Goal: Information Seeking & Learning: Check status

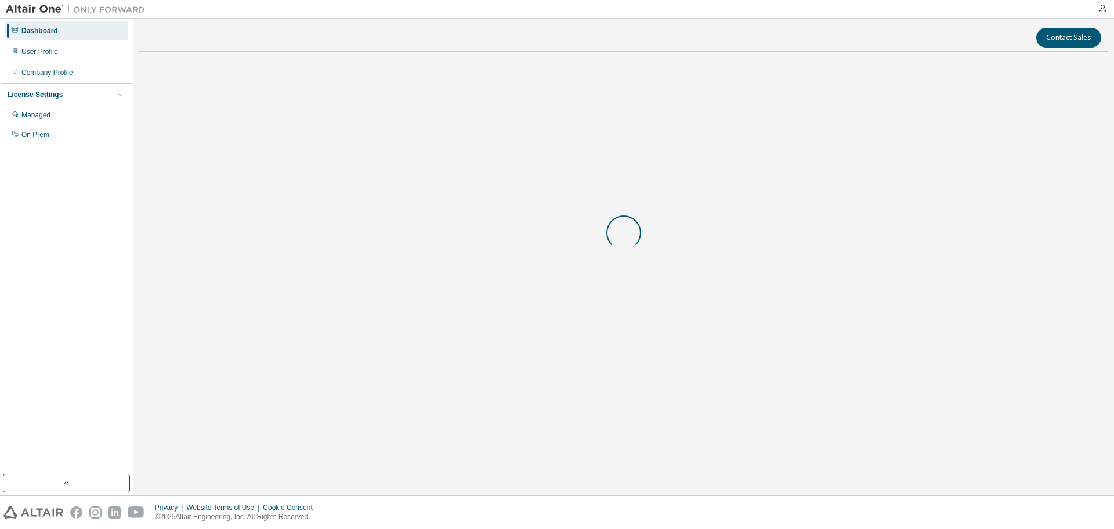
drag, startPoint x: 0, startPoint y: 0, endPoint x: 646, endPoint y: 102, distance: 654.4
click at [646, 102] on div at bounding box center [623, 233] width 969 height 344
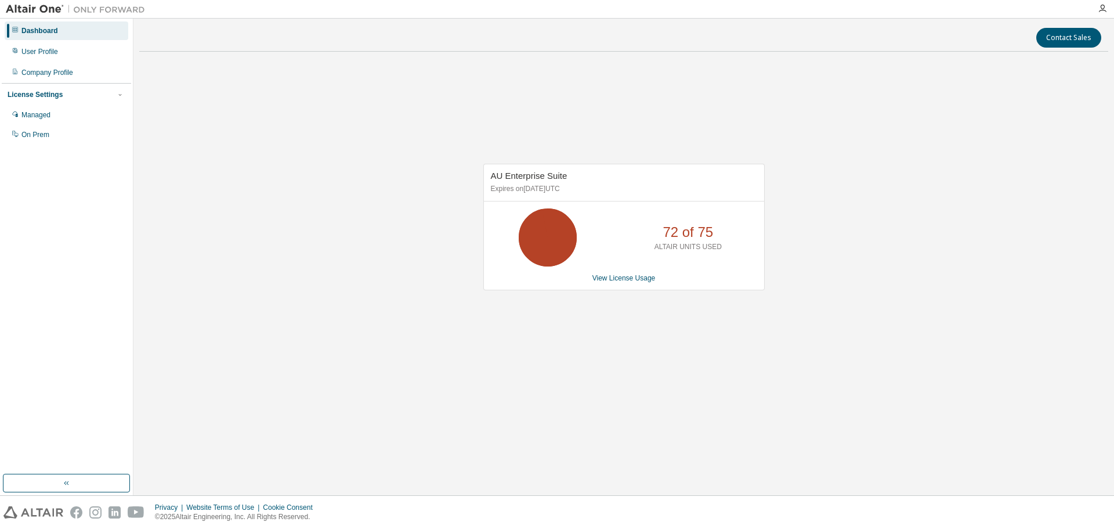
click at [316, 90] on div "AU Enterprise Suite Expires on November 30, 2025 UTC 72 of 75 ALTAIR UNITS USED…" at bounding box center [623, 233] width 969 height 344
click at [609, 278] on link "View License Usage" at bounding box center [623, 278] width 63 height 8
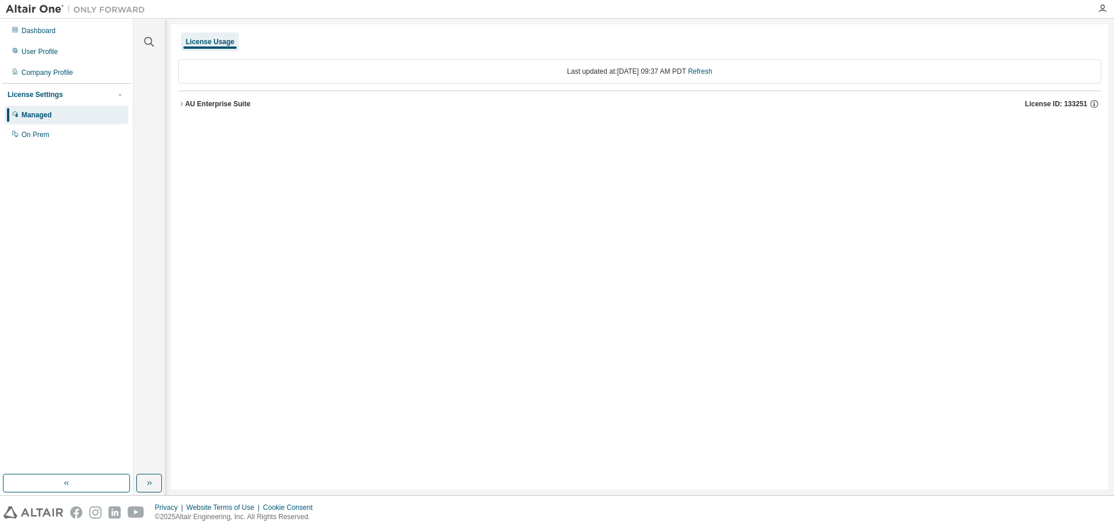
click at [181, 106] on icon "button" at bounding box center [181, 103] width 7 height 7
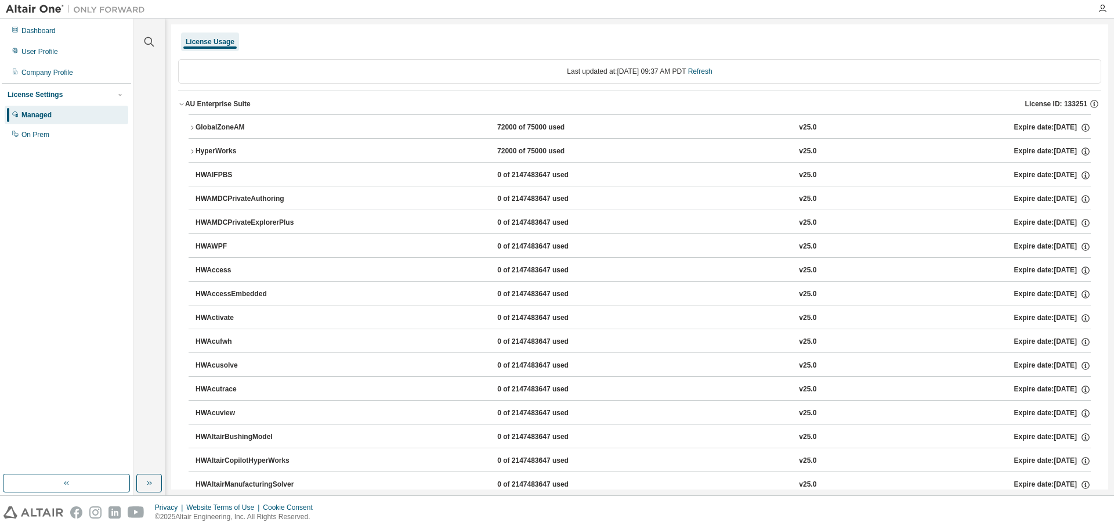
click at [190, 124] on icon "button" at bounding box center [192, 127] width 7 height 7
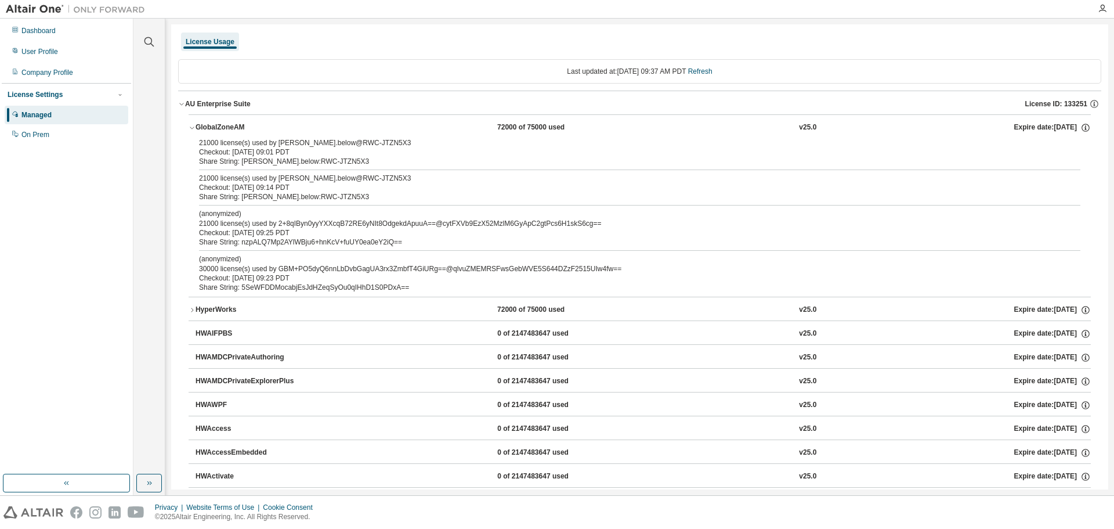
click at [190, 305] on button "HyperWorks 72000 of 75000 used v25.0 Expire date: 2025-11-30" at bounding box center [640, 310] width 902 height 26
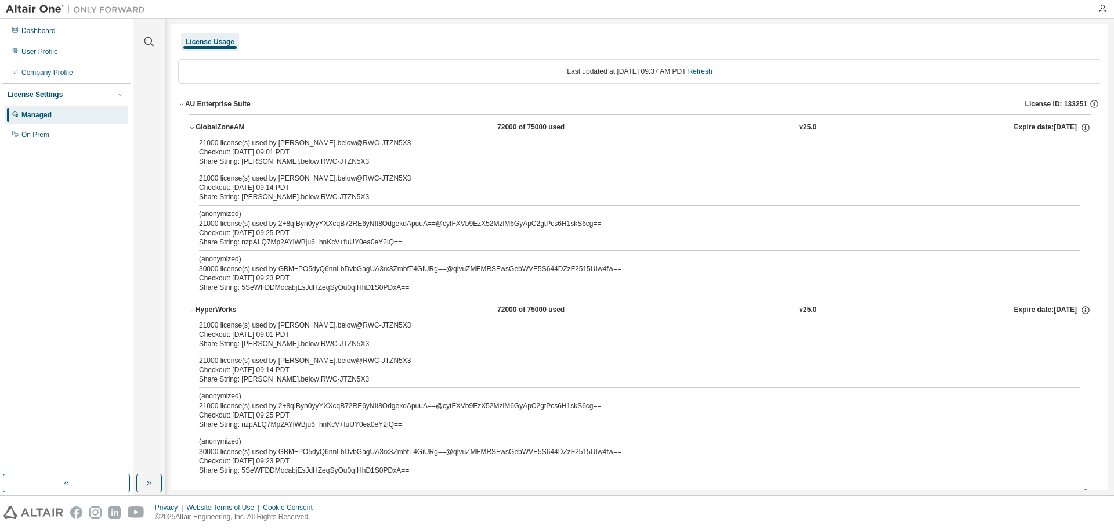
click at [190, 305] on button "HyperWorks 72000 of 75000 used v25.0 Expire date: 2025-11-30" at bounding box center [640, 310] width 902 height 26
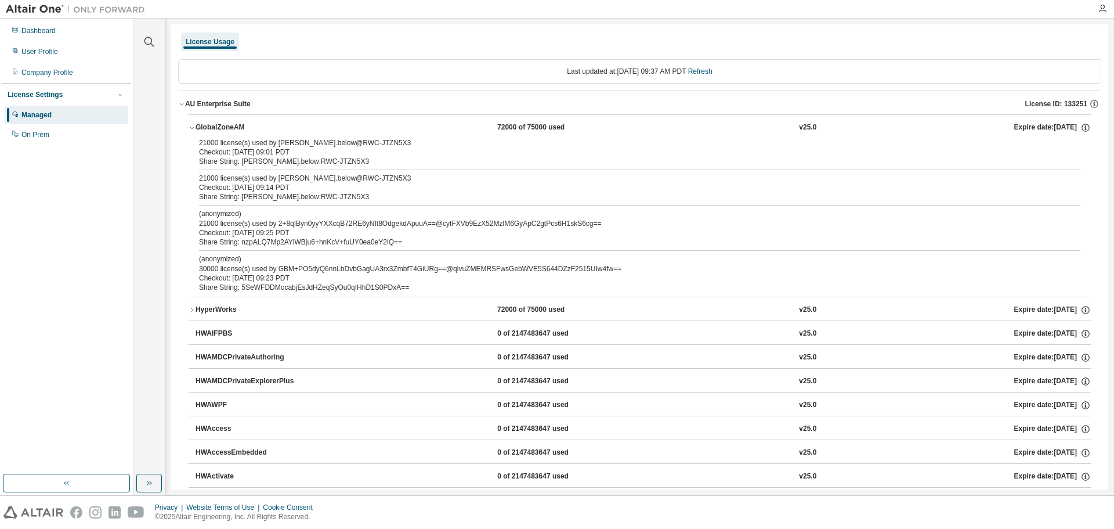
click at [194, 306] on button "HyperWorks 72000 of 75000 used v25.0 Expire date: 2025-11-30" at bounding box center [640, 310] width 902 height 26
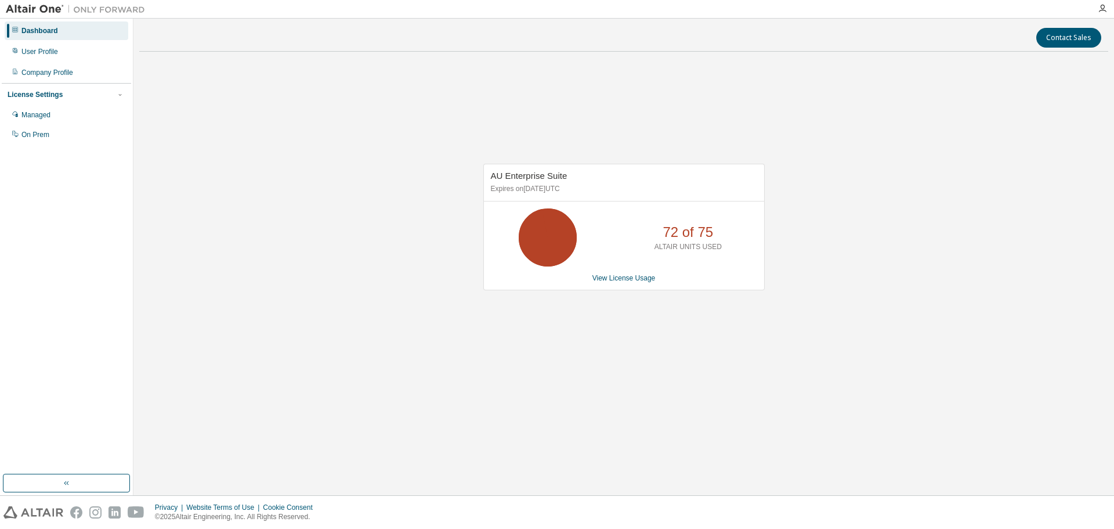
click at [768, 103] on div "AU Enterprise Suite Expires on November 30, 2025 UTC 72 of 75 ALTAIR UNITS USED…" at bounding box center [623, 233] width 969 height 344
click at [714, 129] on div "AU Enterprise Suite Expires on [DATE] UTC 72 of 75 ALTAIR UNITS USED View Licen…" at bounding box center [623, 233] width 969 height 344
click at [512, 386] on div "AU Enterprise Suite Expires on November 30, 2025 UTC 72 of 75 ALTAIR UNITS USED…" at bounding box center [623, 233] width 969 height 344
click at [877, 119] on div "AU Enterprise Suite Expires on November 30, 2025 UTC 72 of 75 ALTAIR UNITS USED…" at bounding box center [623, 233] width 969 height 344
click at [910, 104] on div "AU Enterprise Suite Expires on [DATE] UTC 72 of 75 ALTAIR UNITS USED View Licen…" at bounding box center [623, 233] width 969 height 344
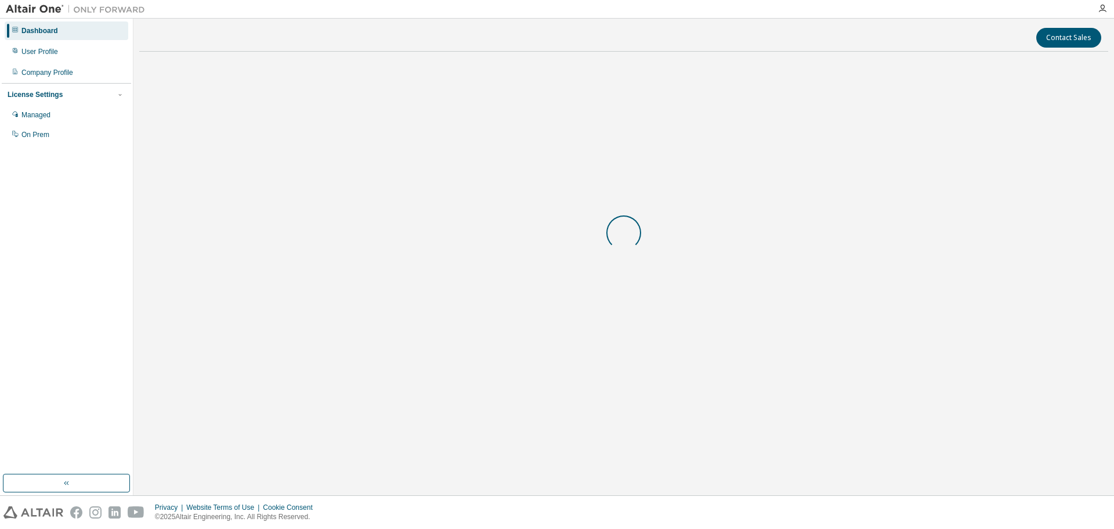
click at [875, 153] on div at bounding box center [623, 233] width 969 height 344
